Goal: Transaction & Acquisition: Purchase product/service

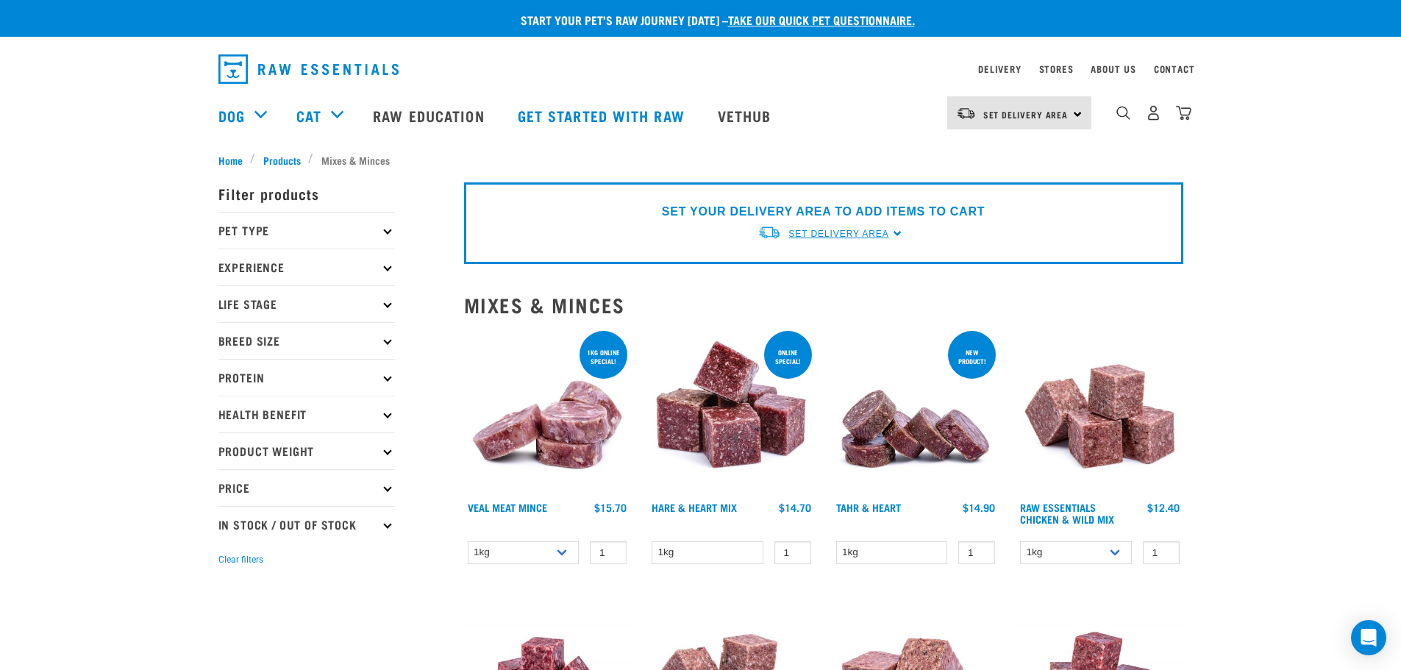
click at [845, 227] on link "Set Delivery Area" at bounding box center [838, 233] width 100 height 13
click at [832, 260] on link "[GEOGRAPHIC_DATA]" at bounding box center [831, 268] width 146 height 24
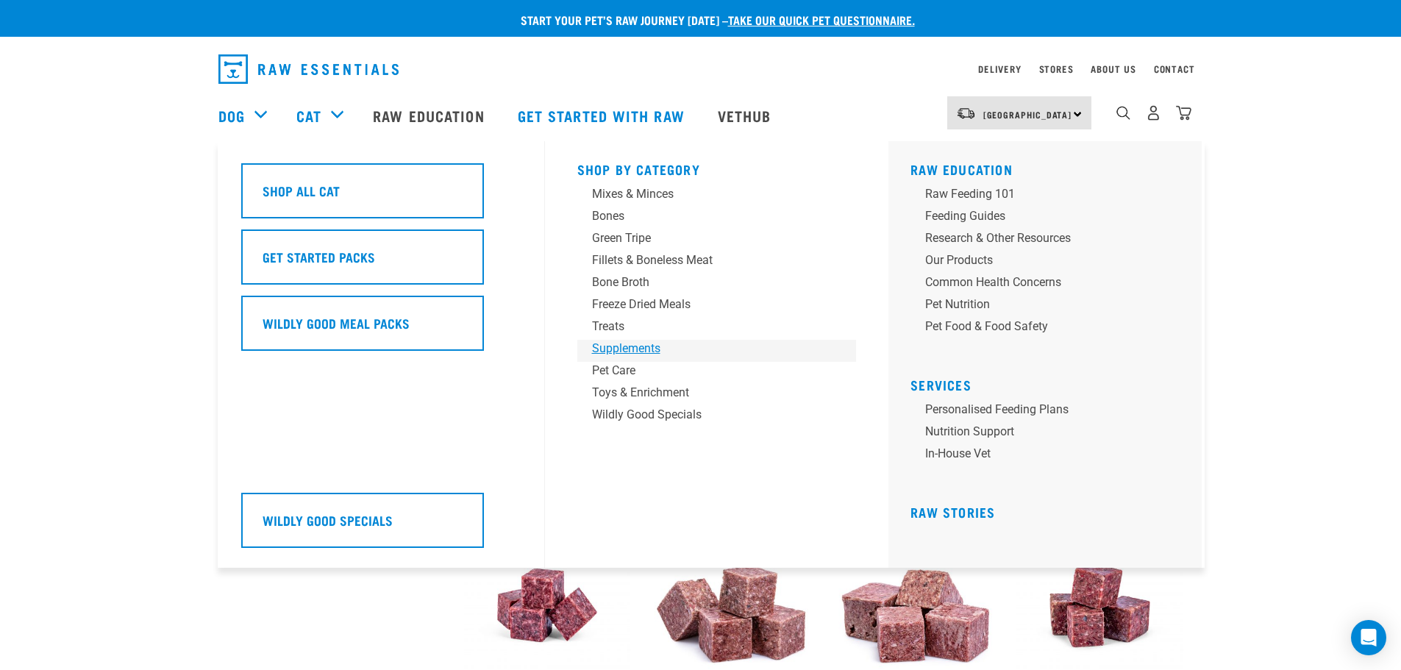
click at [624, 355] on div "Supplements" at bounding box center [706, 349] width 229 height 18
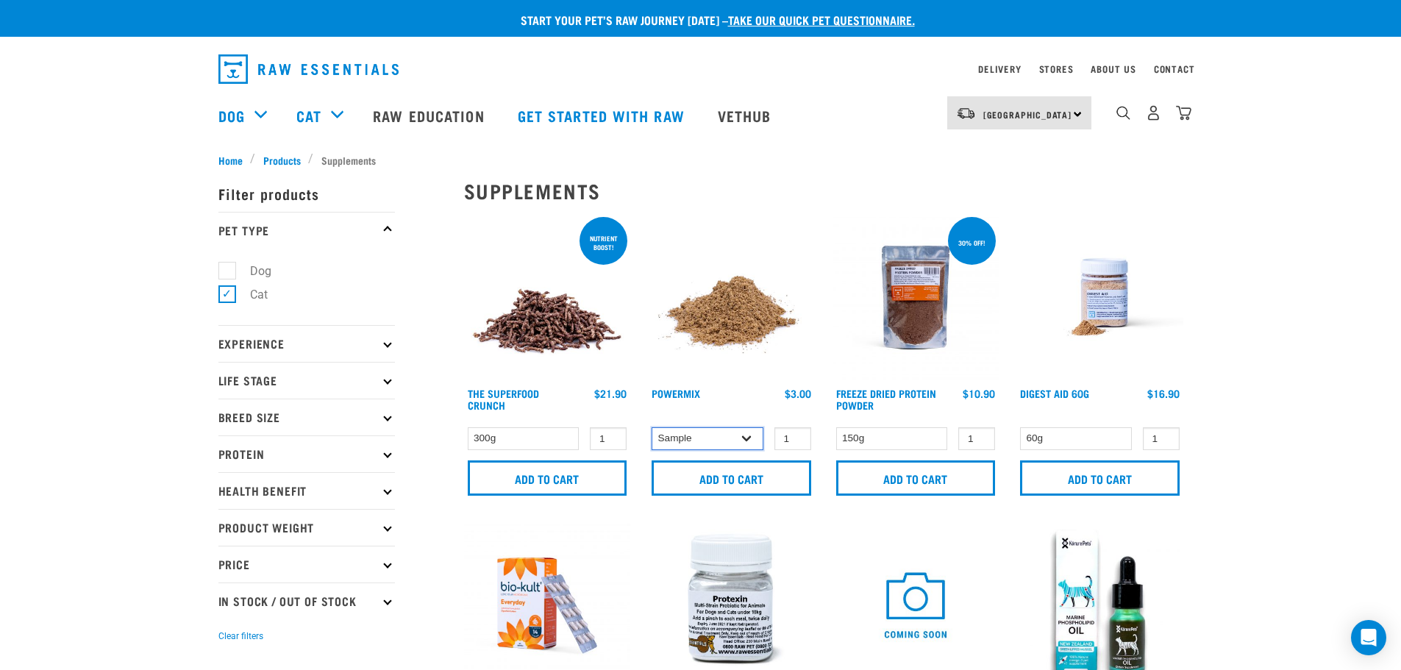
drag, startPoint x: 748, startPoint y: 440, endPoint x: 744, endPoint y: 449, distance: 9.6
click at [748, 440] on select "Sample Small (30g) Large (60g)" at bounding box center [708, 438] width 112 height 23
select select "31233"
click at [652, 427] on select "Sample Small (30g) Large (60g)" at bounding box center [708, 438] width 112 height 23
click at [731, 474] on input "Add to cart" at bounding box center [732, 477] width 160 height 35
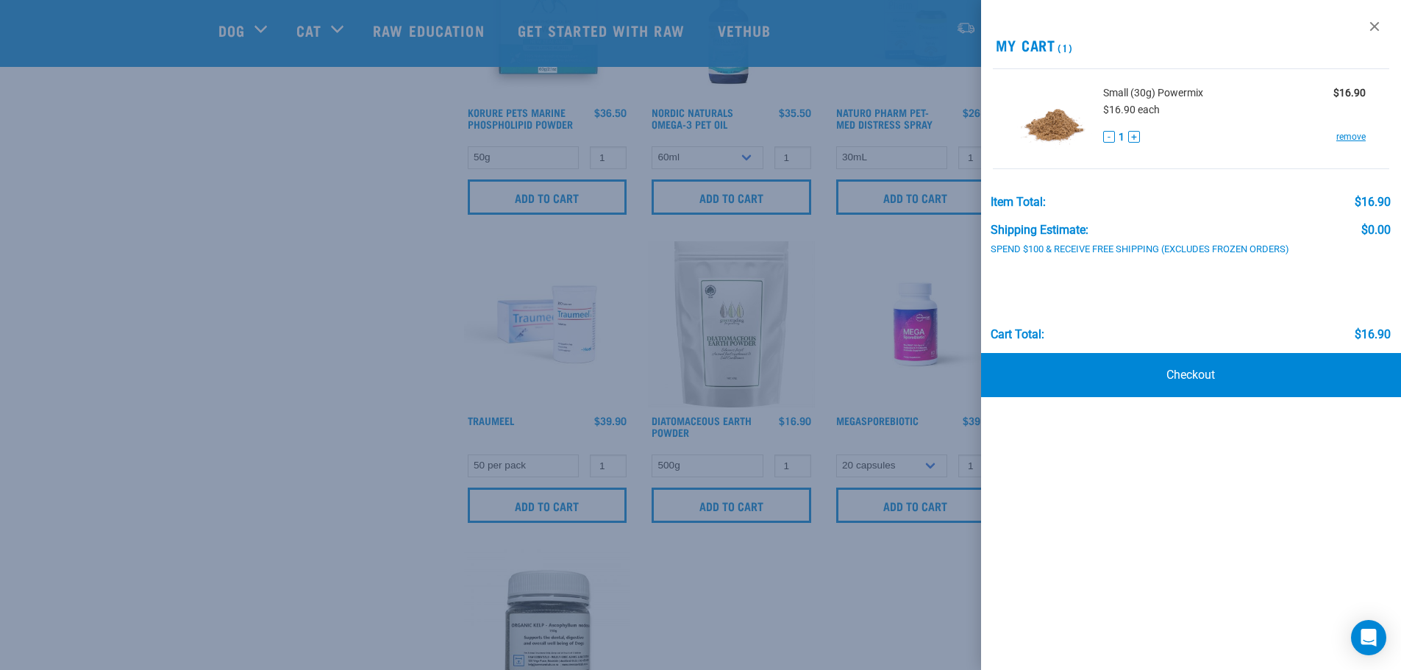
scroll to position [809, 0]
click at [216, 343] on div at bounding box center [700, 335] width 1401 height 670
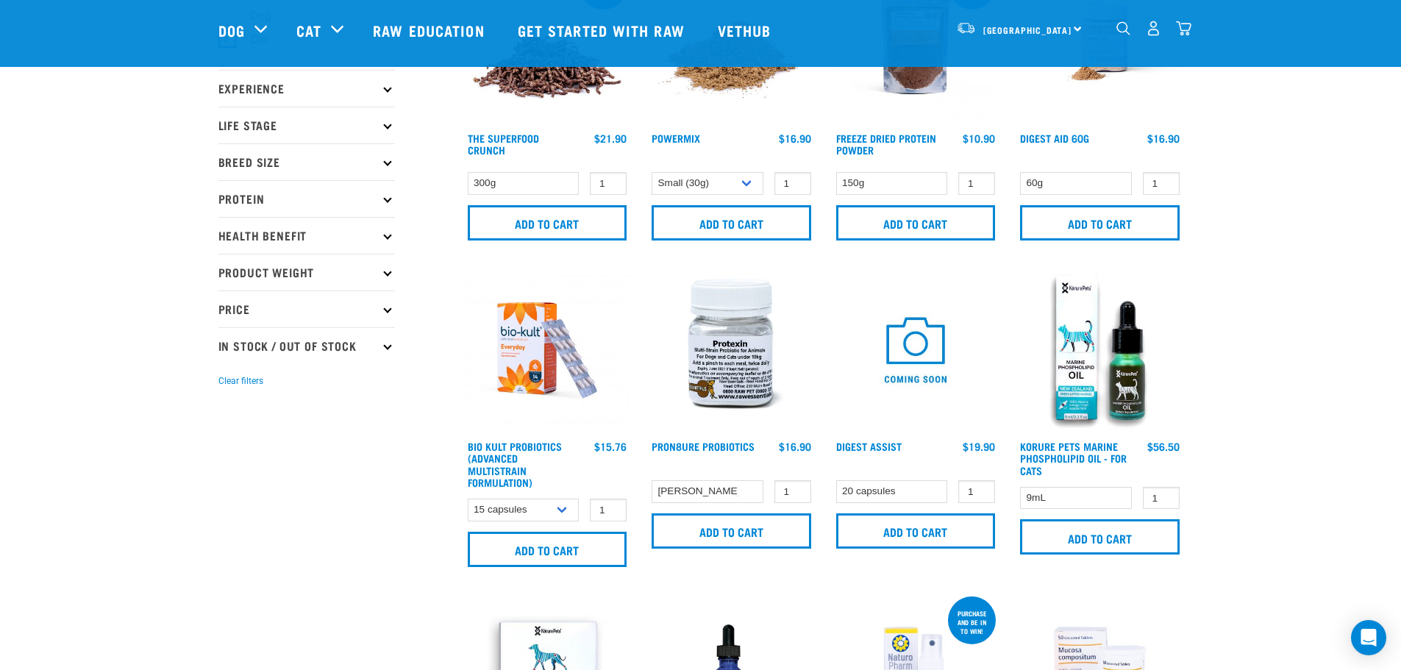
scroll to position [0, 0]
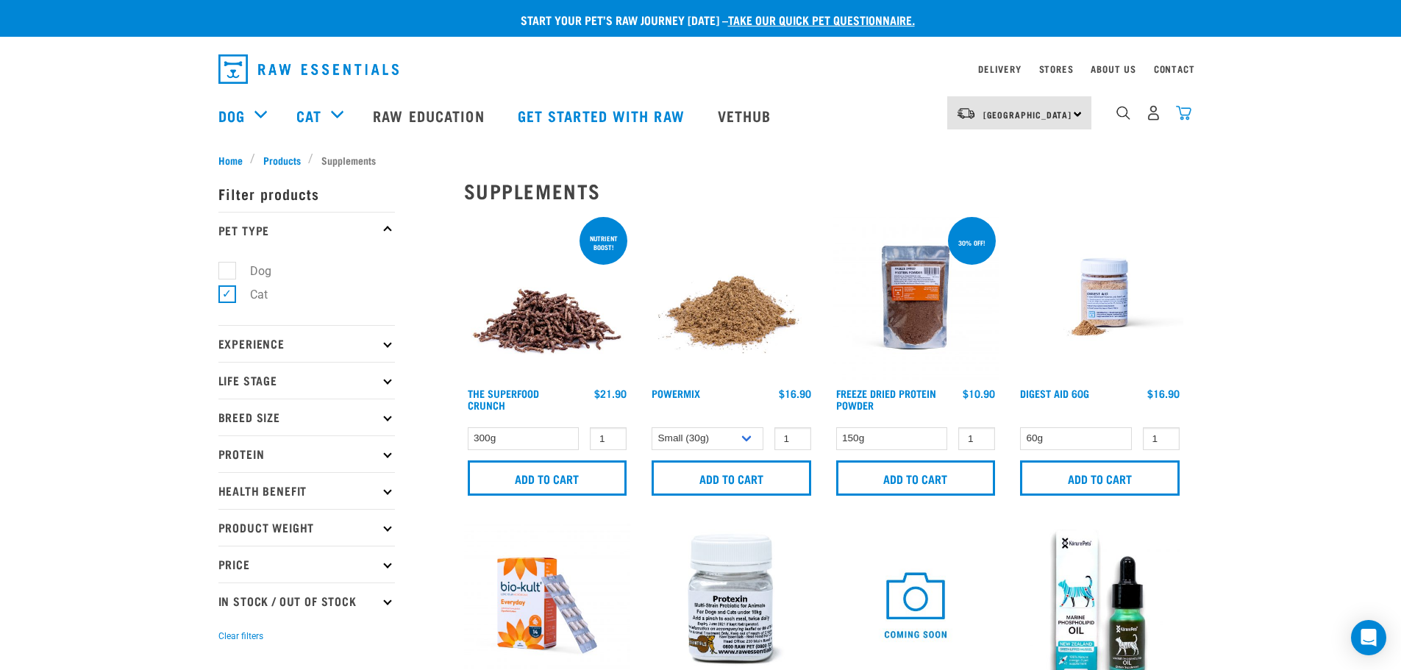
click at [1185, 118] on img "dropdown navigation" at bounding box center [1183, 112] width 15 height 15
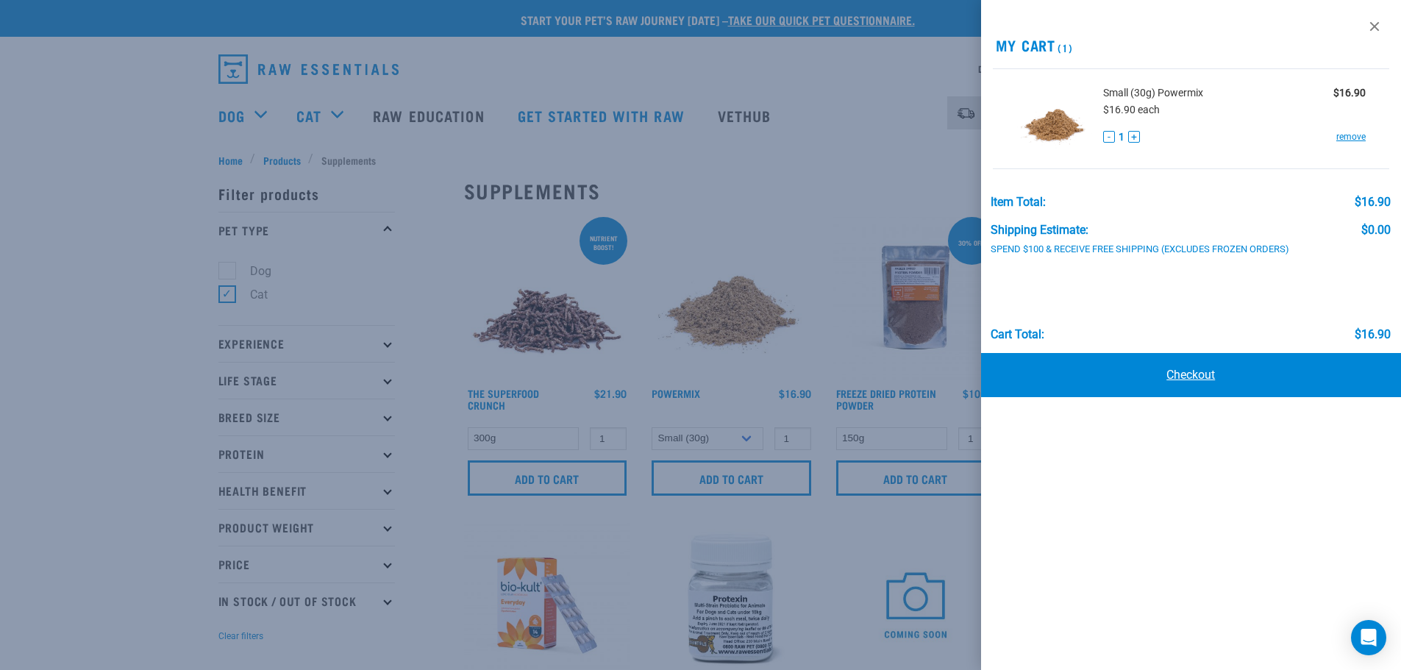
click at [1208, 380] on link "Checkout" at bounding box center [1191, 375] width 421 height 44
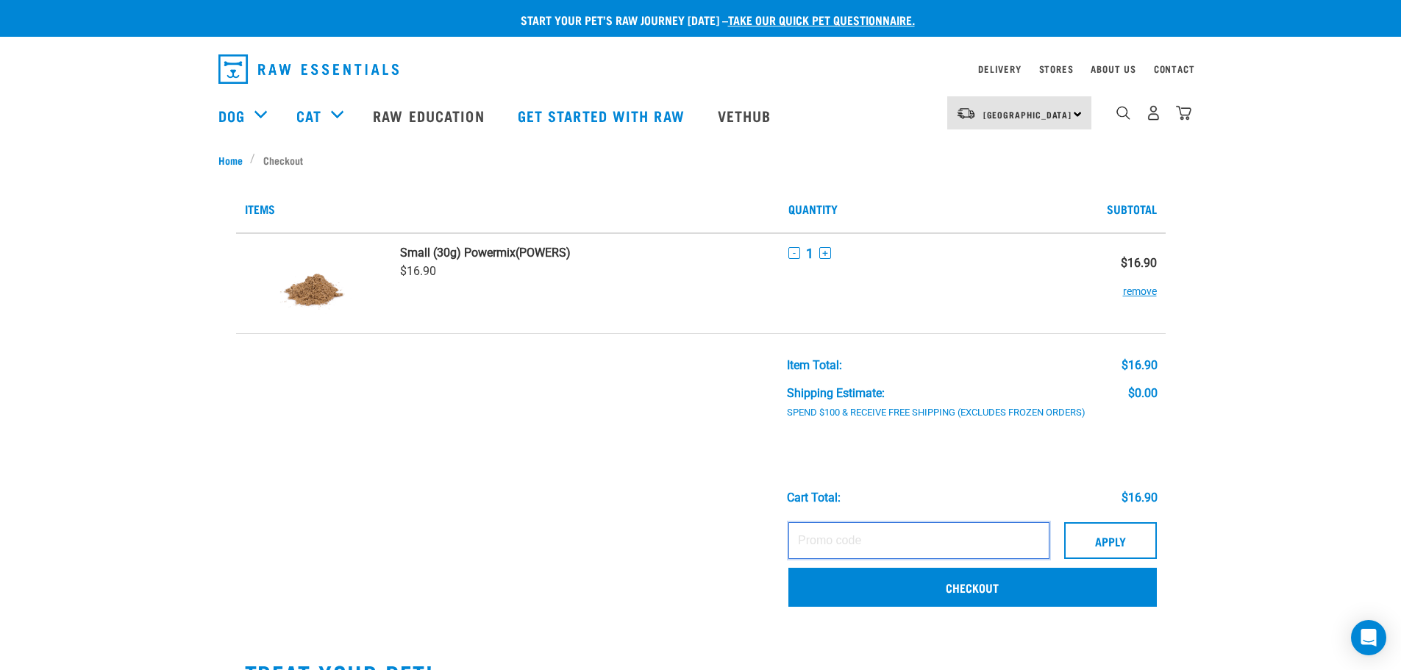
click at [866, 533] on input "text" at bounding box center [918, 540] width 260 height 37
type input "RESTAFF30"
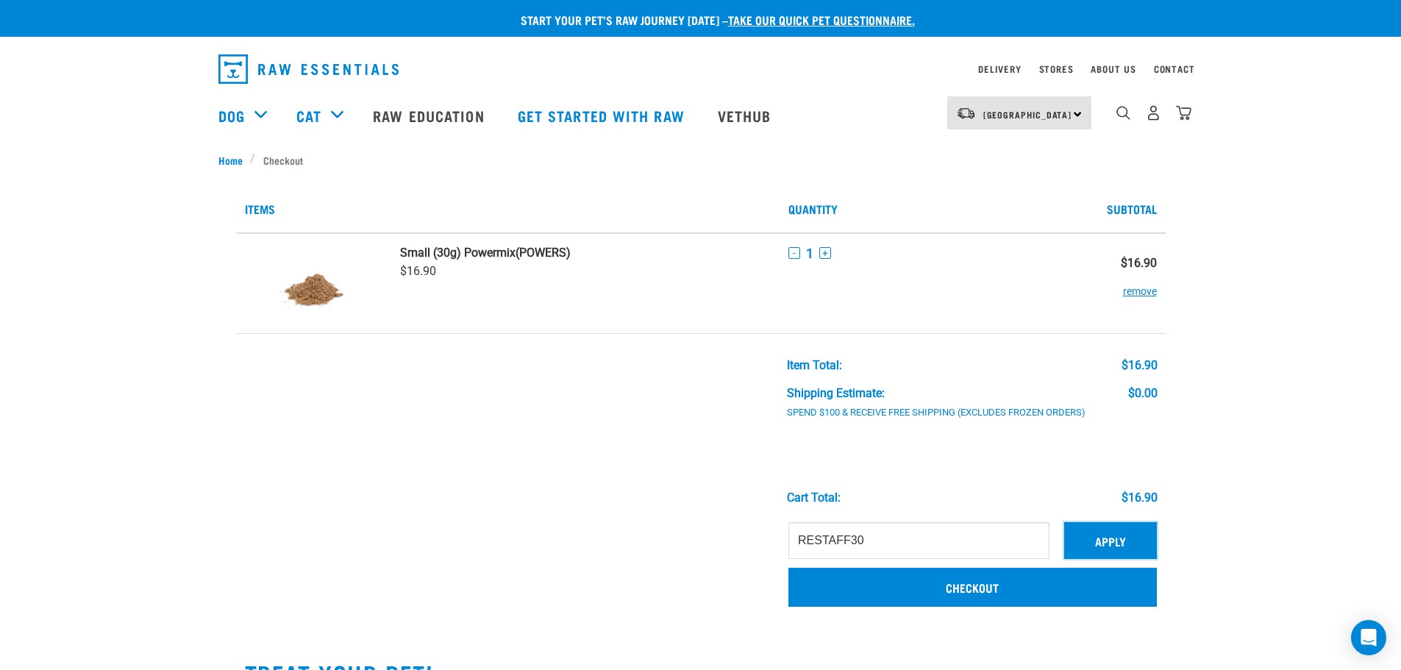
click at [1139, 543] on button "Apply" at bounding box center [1110, 540] width 93 height 37
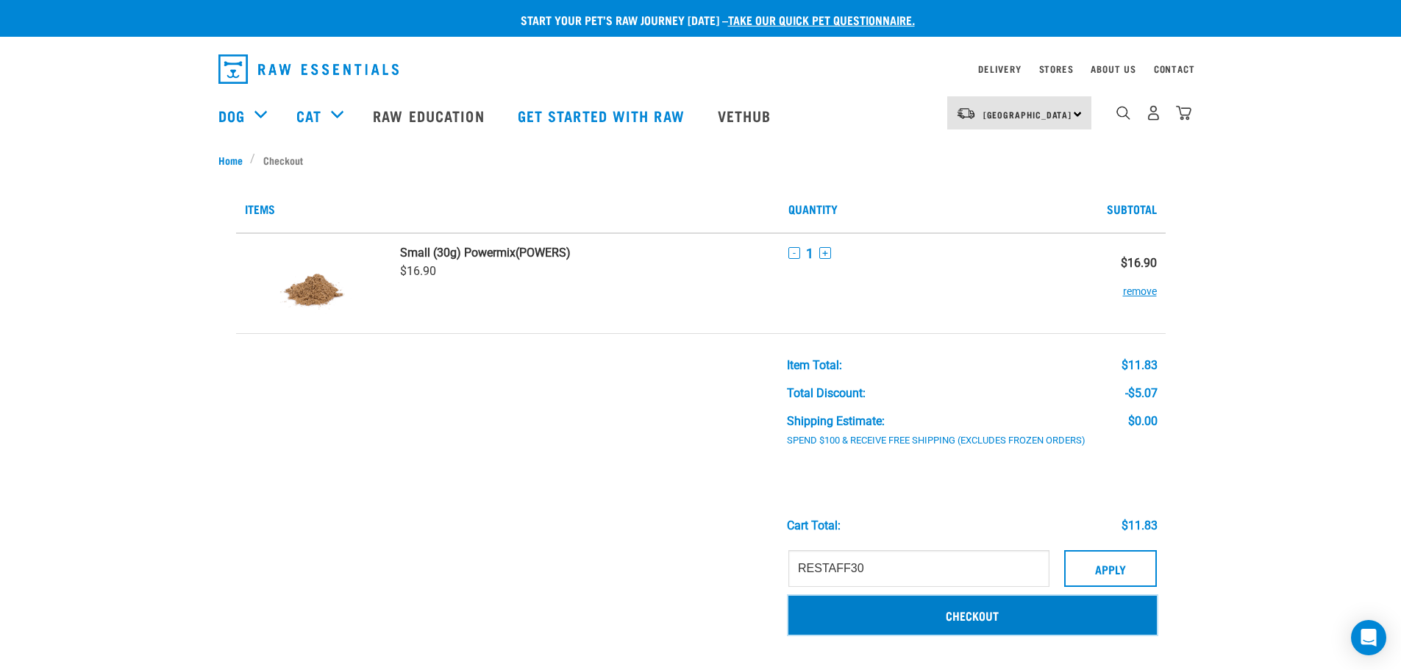
click at [845, 616] on link "Checkout" at bounding box center [972, 615] width 368 height 38
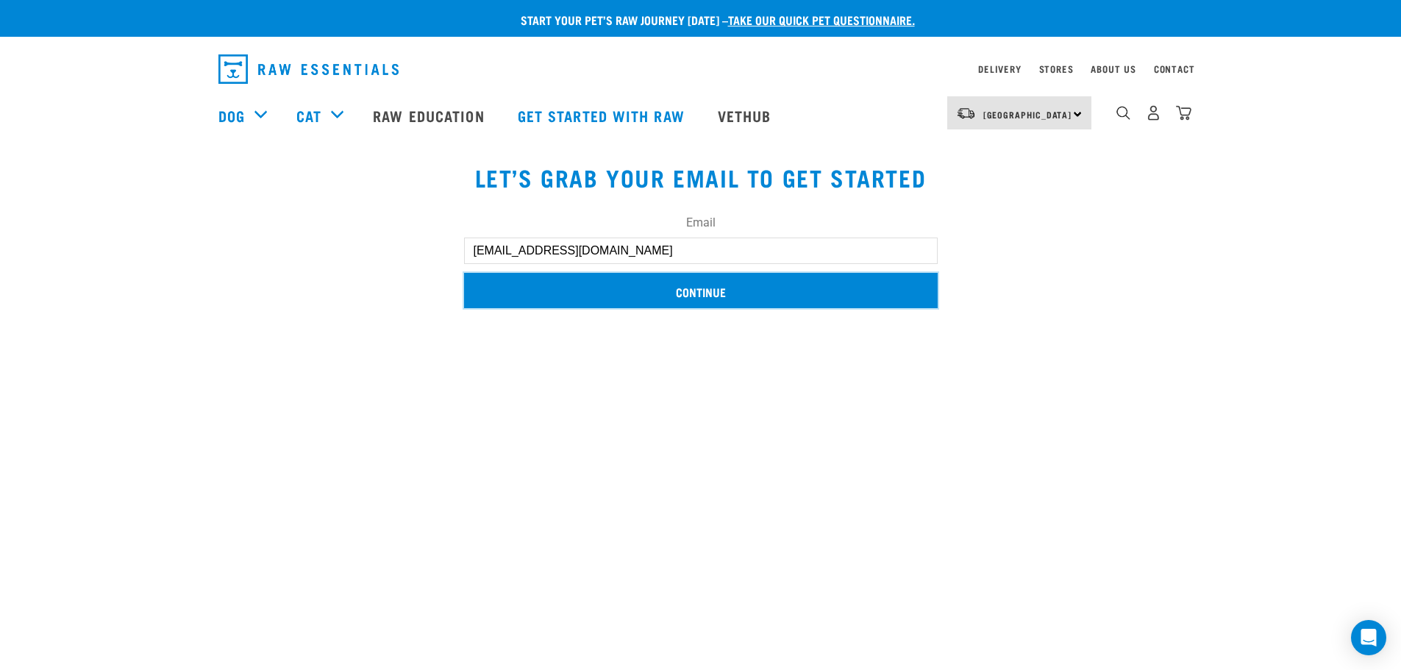
click at [776, 294] on input "Continue" at bounding box center [701, 290] width 474 height 35
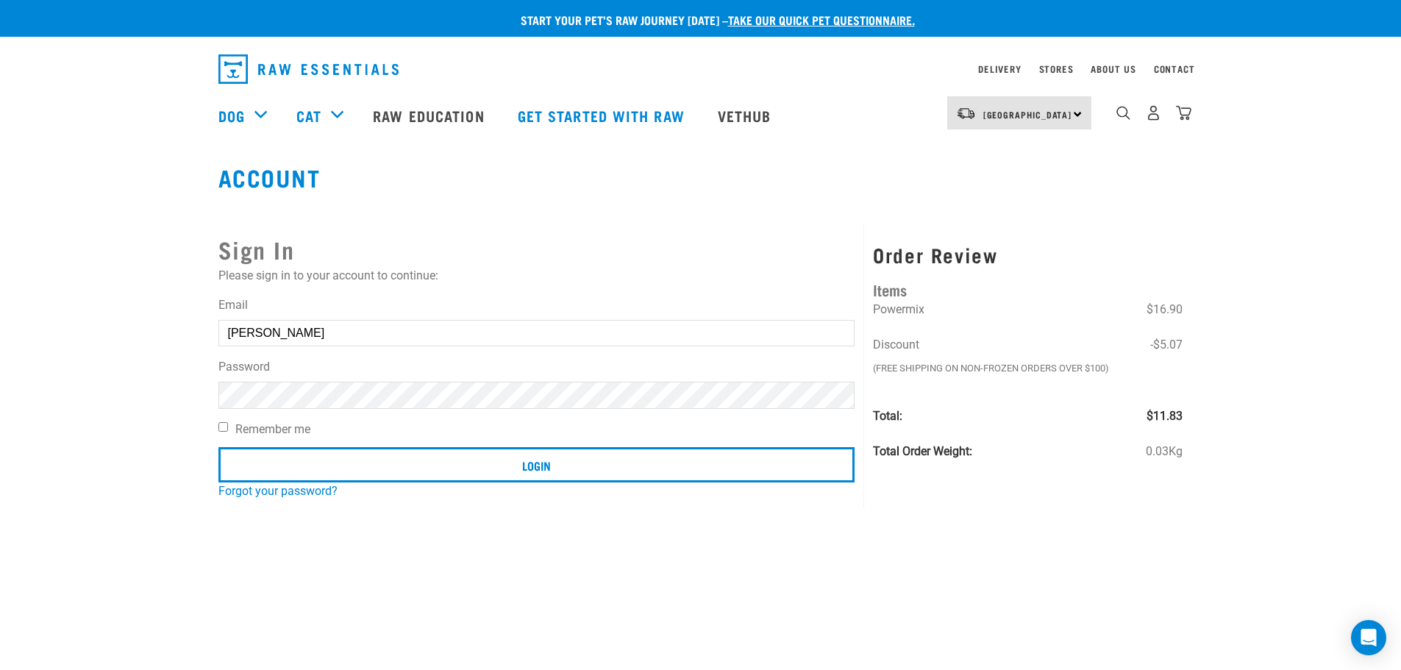
click at [535, 342] on input "[PERSON_NAME]" at bounding box center [536, 333] width 637 height 26
click at [414, 332] on input "[PERSON_NAME]" at bounding box center [536, 333] width 637 height 26
drag, startPoint x: 394, startPoint y: 333, endPoint x: 107, endPoint y: 343, distance: 286.3
click at [107, 343] on div "Start your pet’s raw journey today – take our quick pet questionnaire. Delivery…" at bounding box center [700, 250] width 1401 height 500
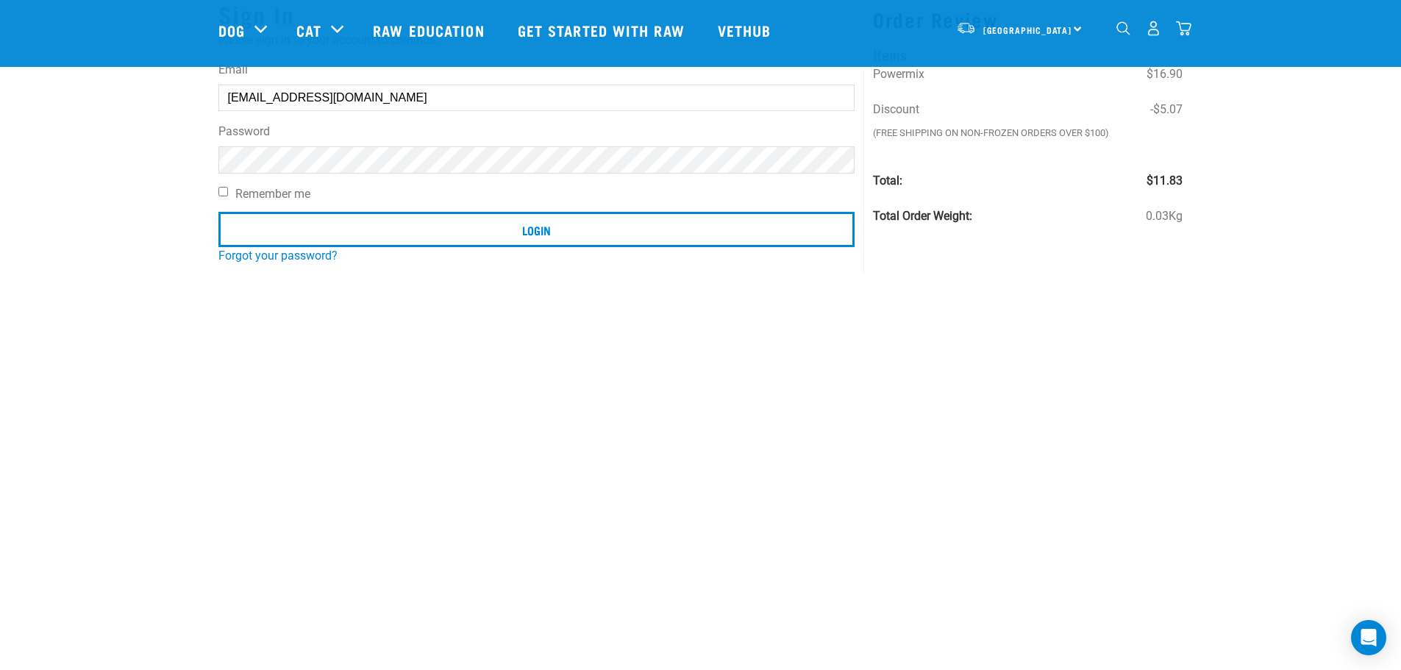
scroll to position [92, 0]
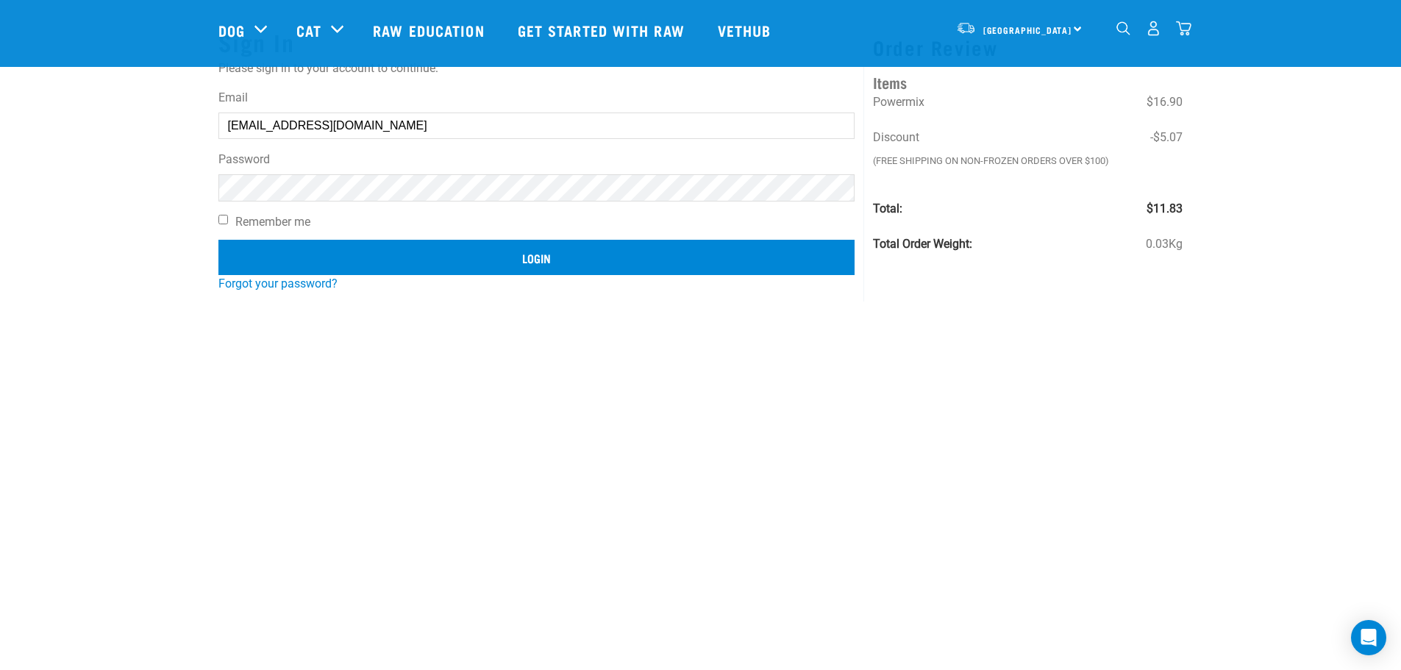
type input "hannahclement3@outlook.com"
click at [604, 260] on input "Login" at bounding box center [536, 257] width 637 height 35
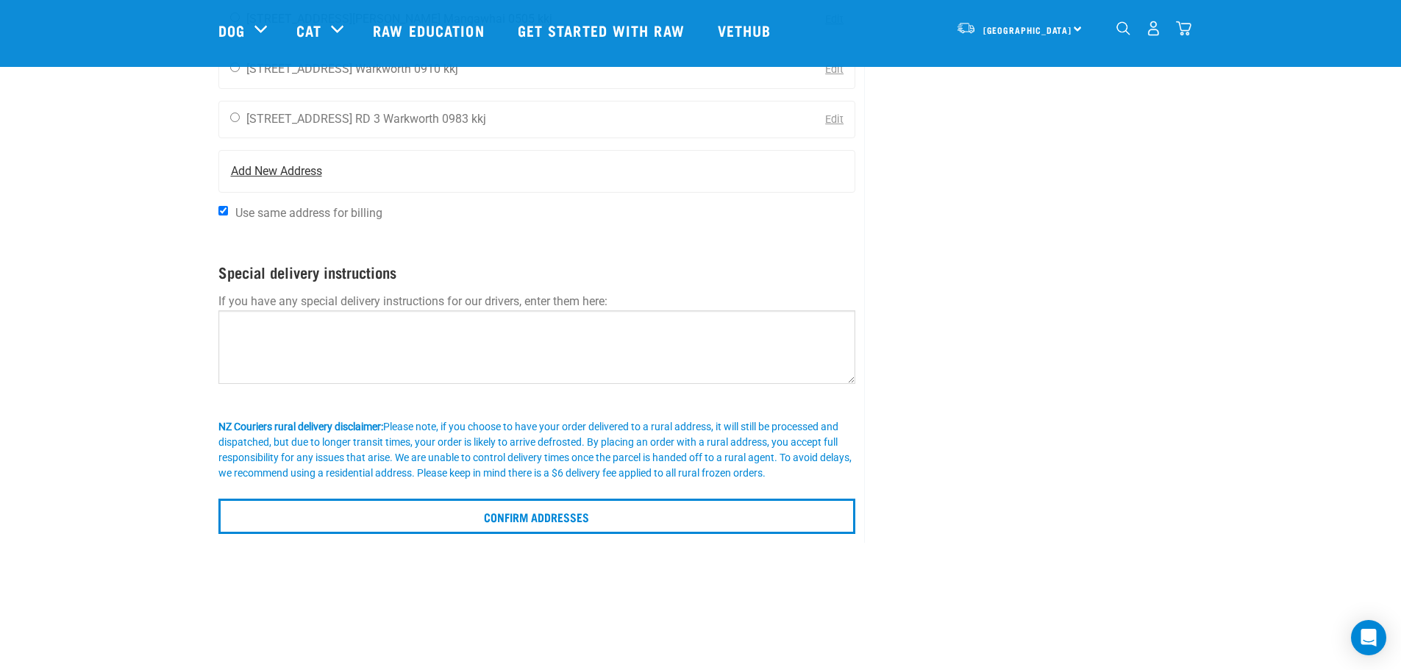
scroll to position [1618, 0]
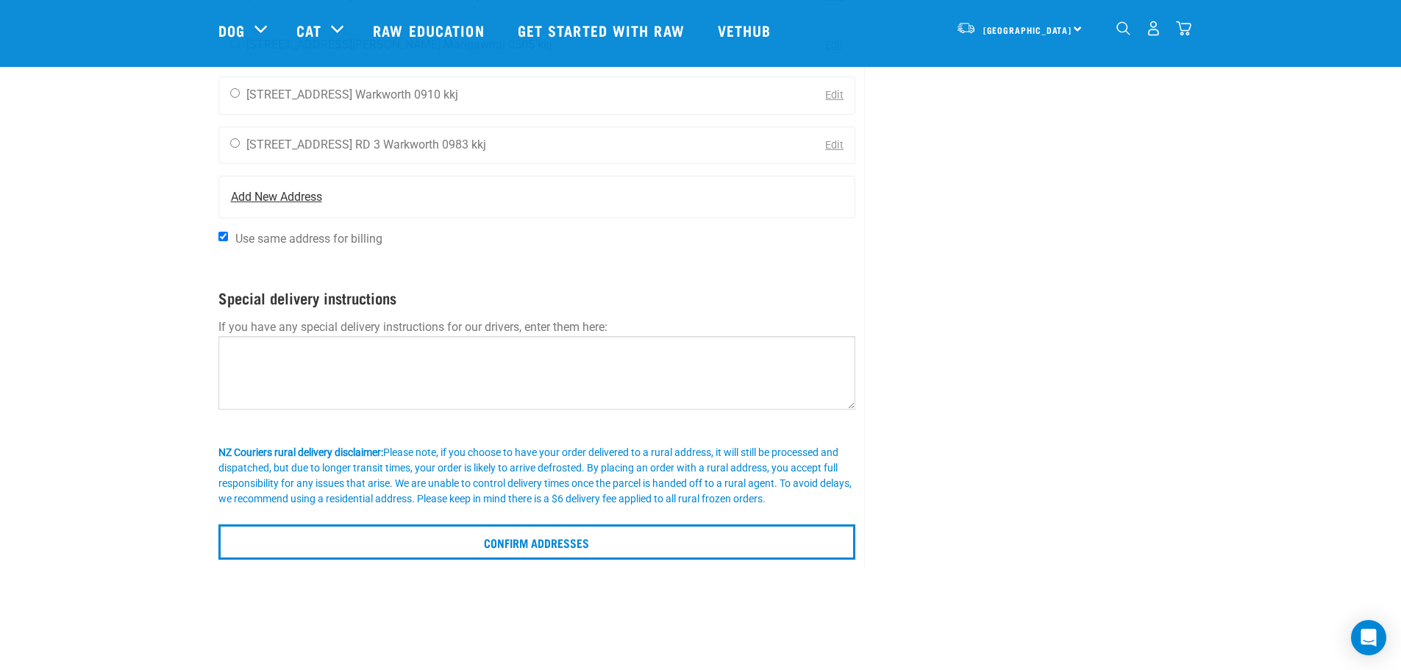
click at [310, 194] on span "Add New Address" at bounding box center [276, 197] width 91 height 18
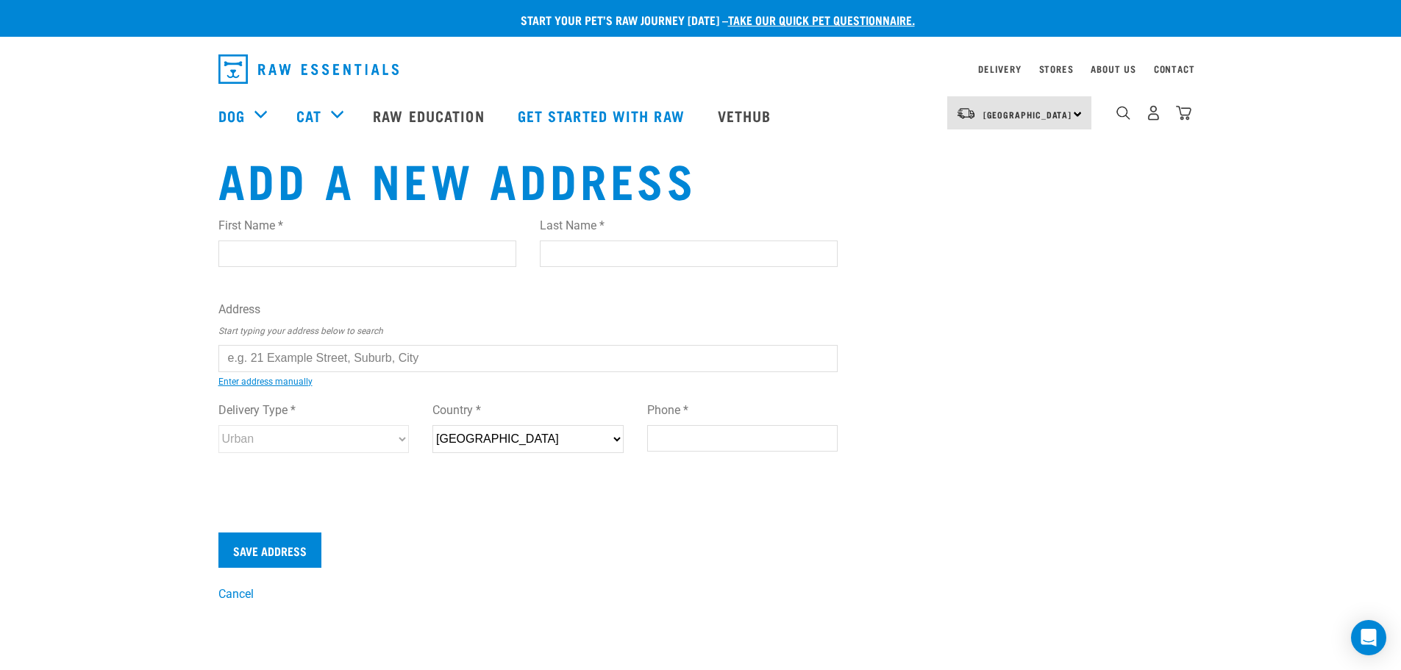
drag, startPoint x: 456, startPoint y: 247, endPoint x: 452, endPoint y: 257, distance: 10.5
click at [452, 257] on input "First Name *" at bounding box center [367, 254] width 298 height 26
type input "[PERSON_NAME]"
click at [613, 254] on input "Last Name *" at bounding box center [689, 254] width 298 height 26
type input "Clement"
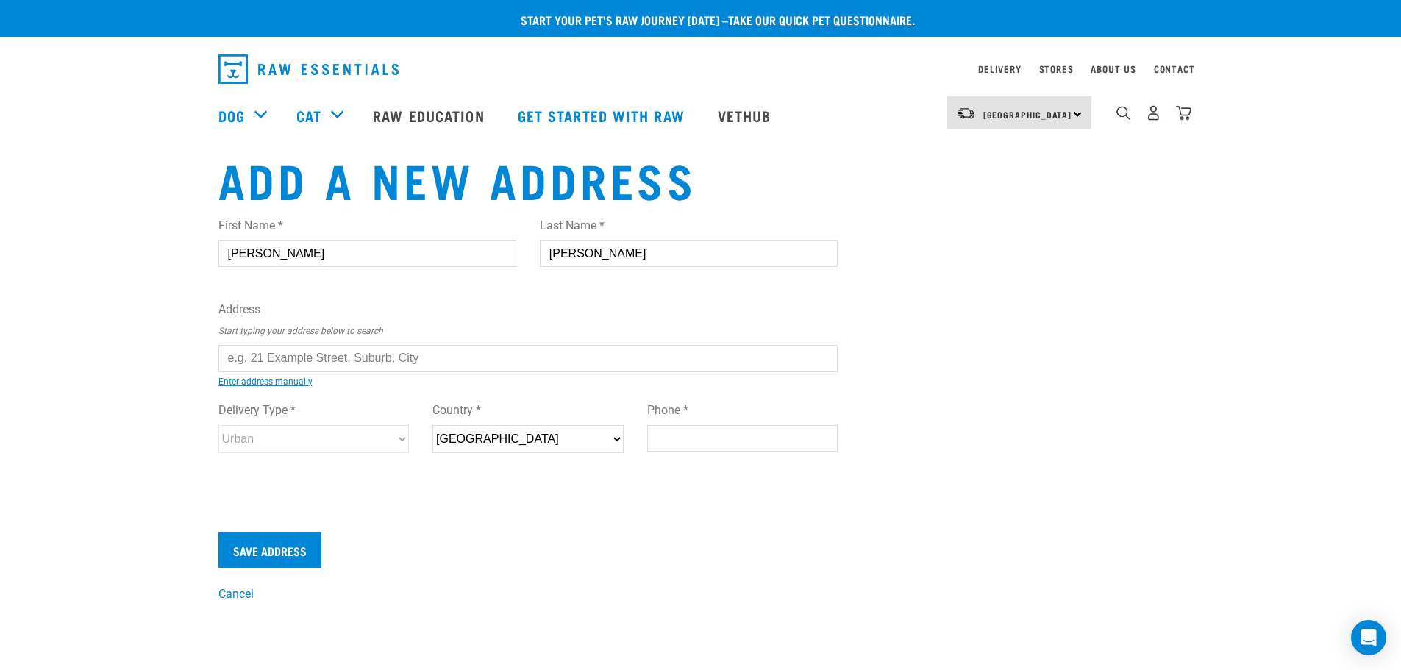
click at [506, 361] on input "text" at bounding box center [528, 358] width 620 height 26
type input "450 Pukehina Parade, RD 9, Te Puke 3189"
type input "[STREET_ADDRESS]"
type input "RD 9"
type input "Te Puke"
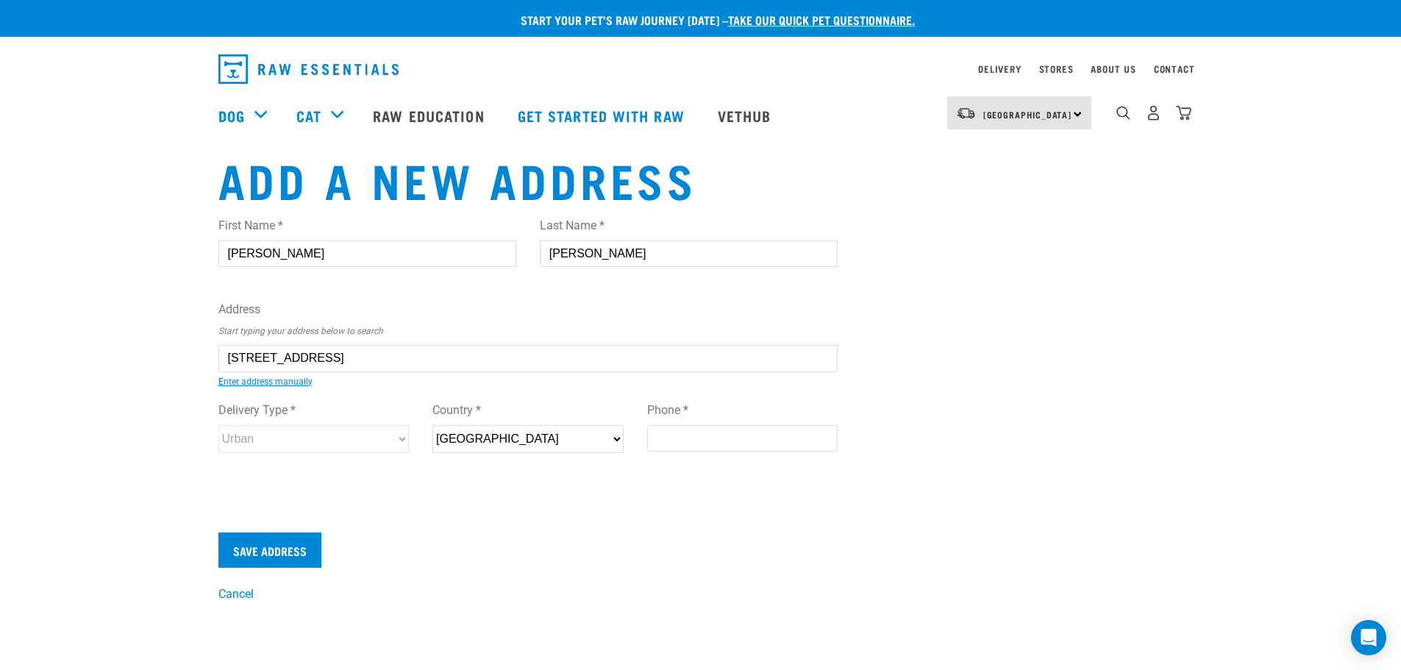
type input "Bay of Plenty"
select select "BOP"
type input "3189"
select select "Rural"
type input "450 Pukehina Parade, RD 9, Te Puke 3189"
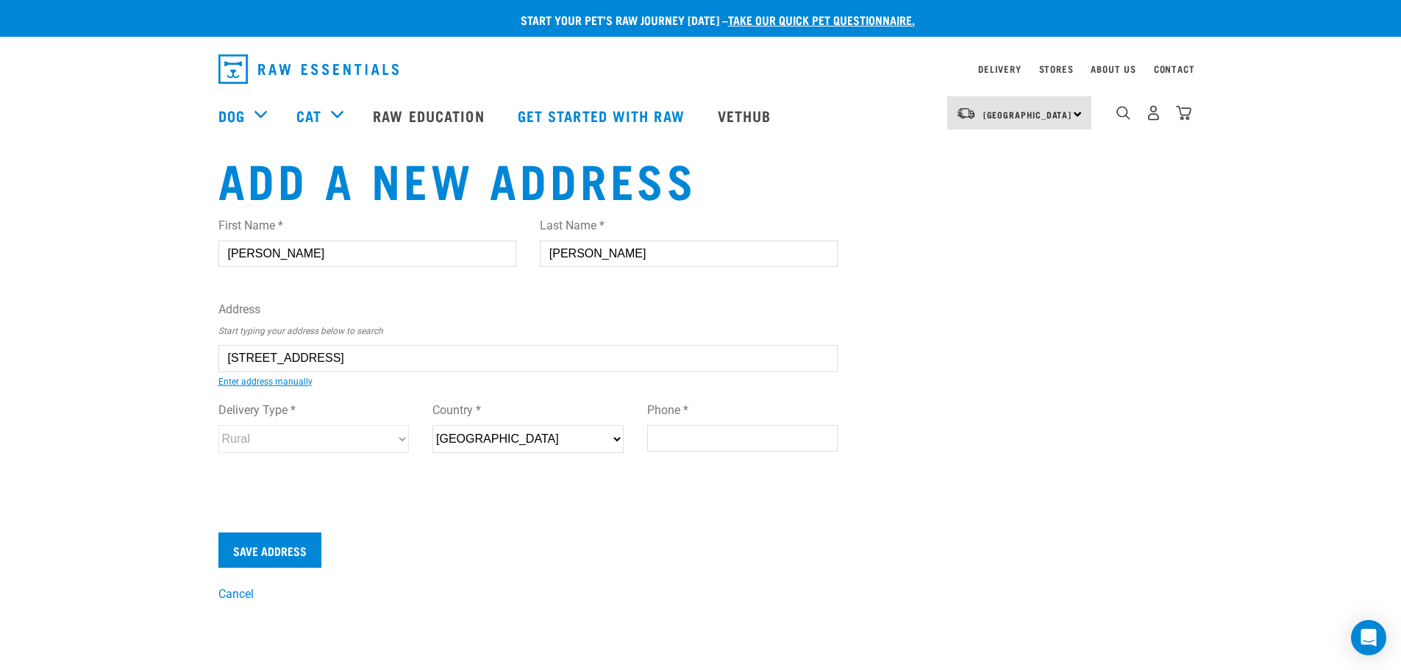
drag, startPoint x: 753, startPoint y: 437, endPoint x: 752, endPoint y: 427, distance: 10.4
click at [754, 436] on input "Phone *" at bounding box center [742, 438] width 191 height 26
type input "0212051345"
click at [288, 545] on input "Save Address" at bounding box center [269, 550] width 103 height 35
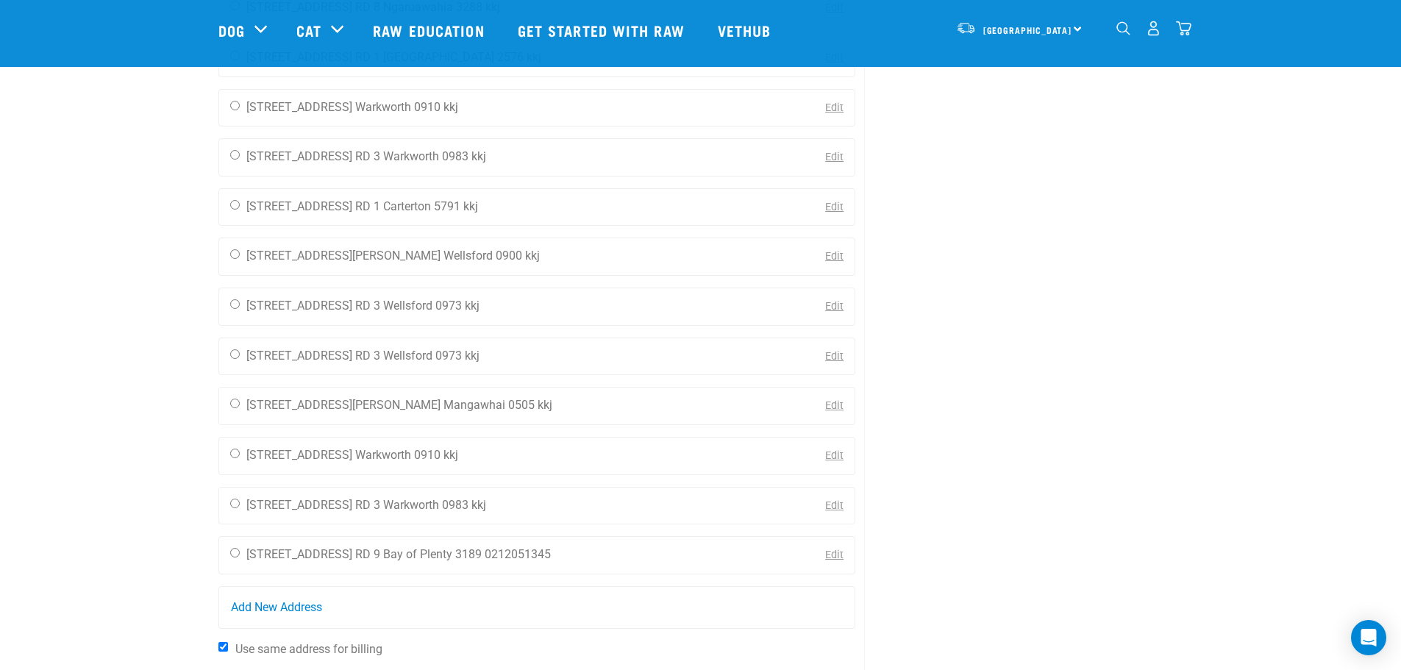
scroll to position [1398, 0]
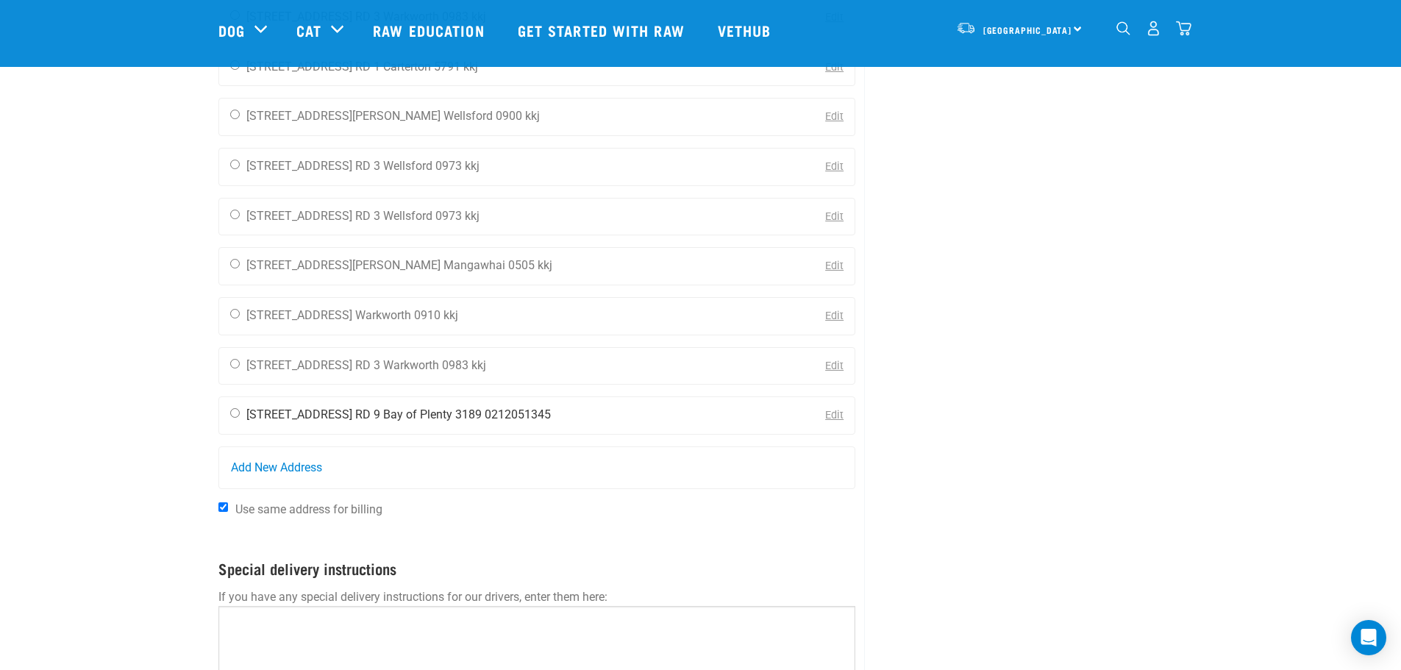
click at [233, 413] on input "radio" at bounding box center [235, 413] width 10 height 10
radio input "true"
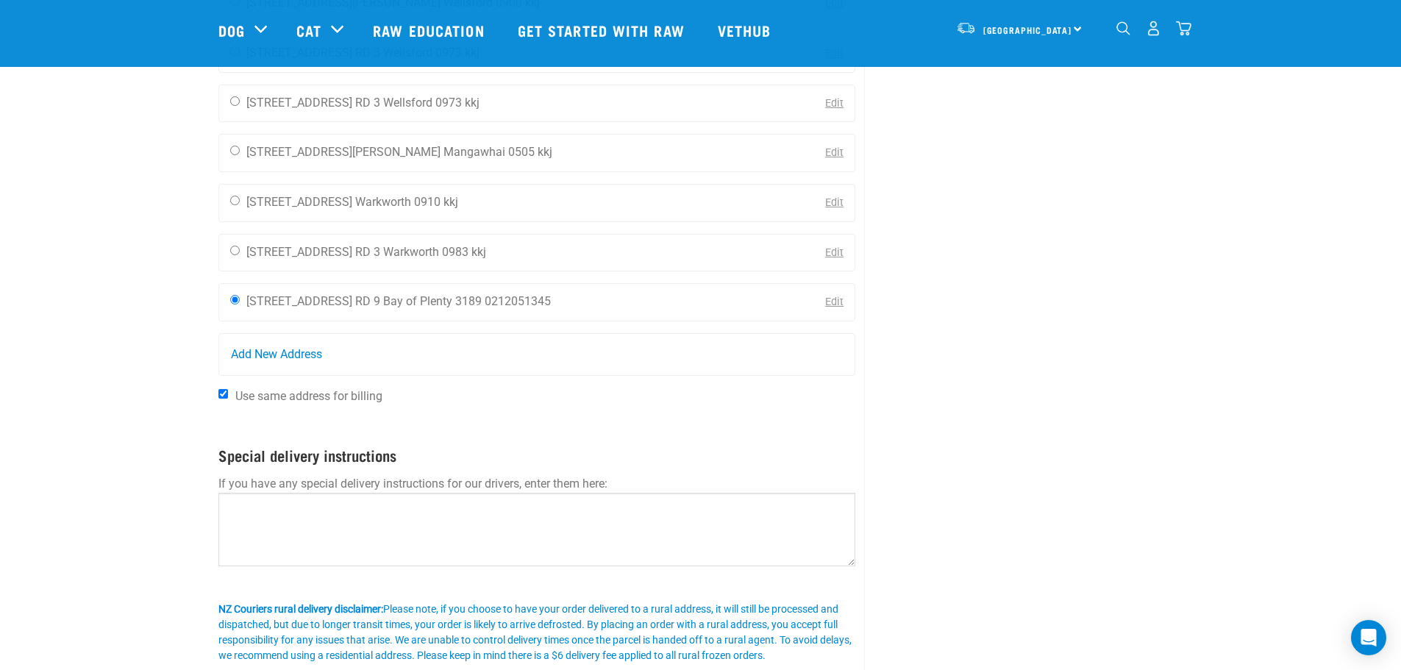
scroll to position [1765, 0]
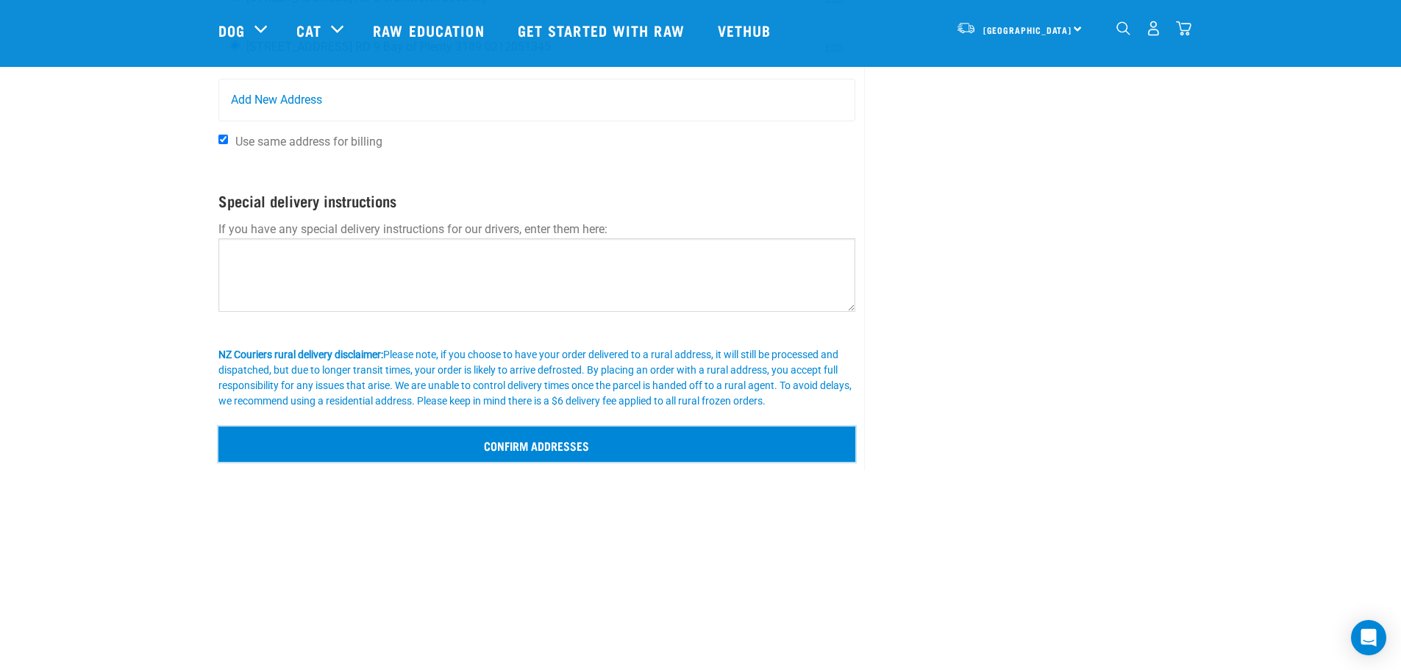
click at [744, 438] on input "Confirm addresses" at bounding box center [537, 444] width 638 height 35
